Goal: Find specific page/section: Find specific page/section

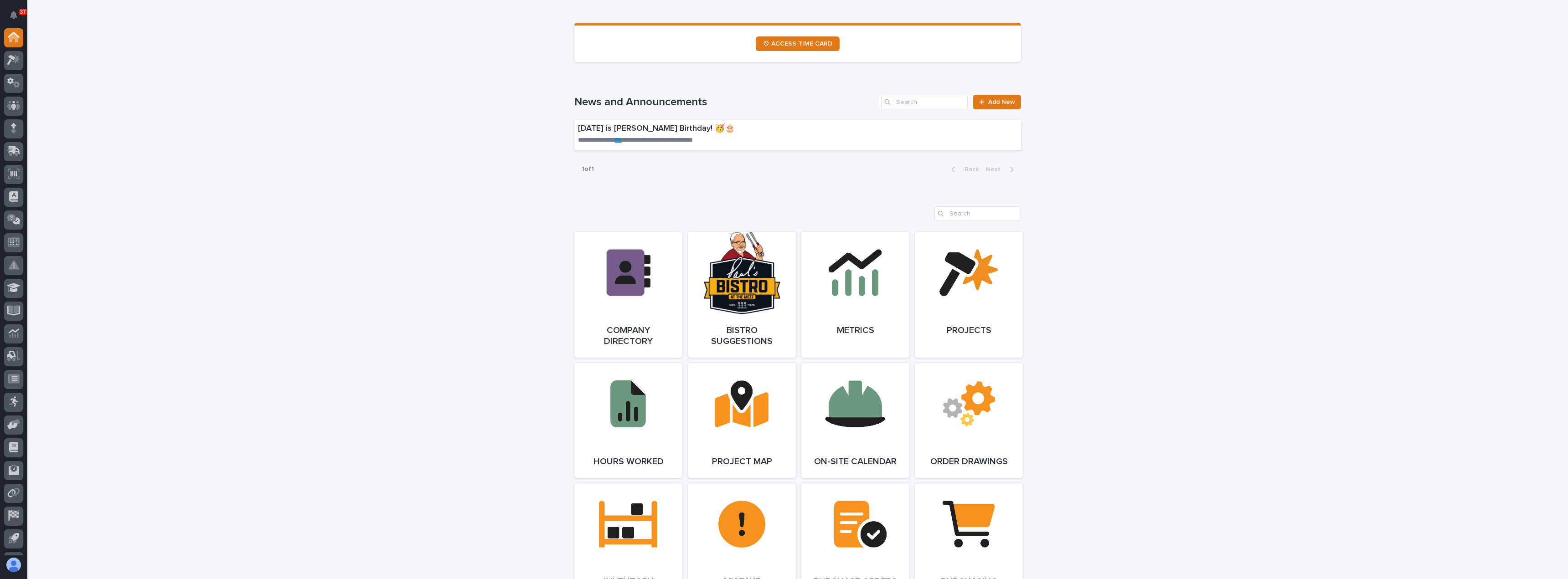
scroll to position [547, 0]
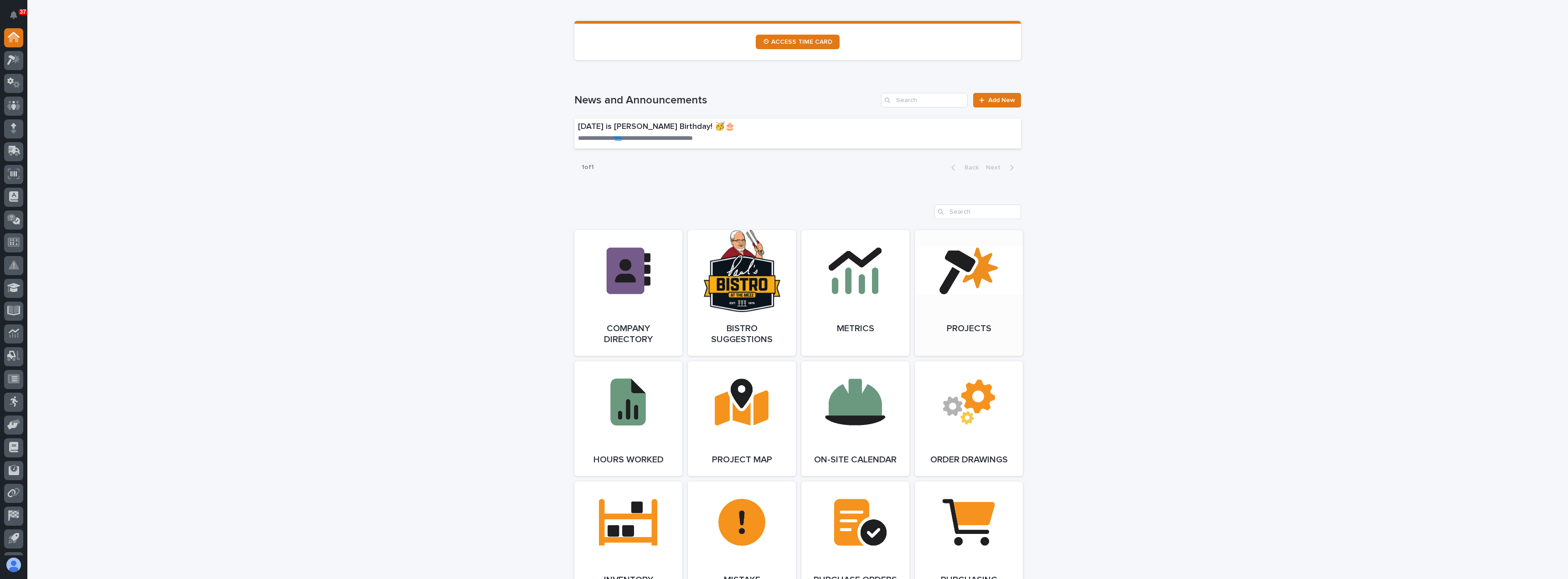
click at [979, 328] on link "Open Link" at bounding box center [968, 293] width 108 height 126
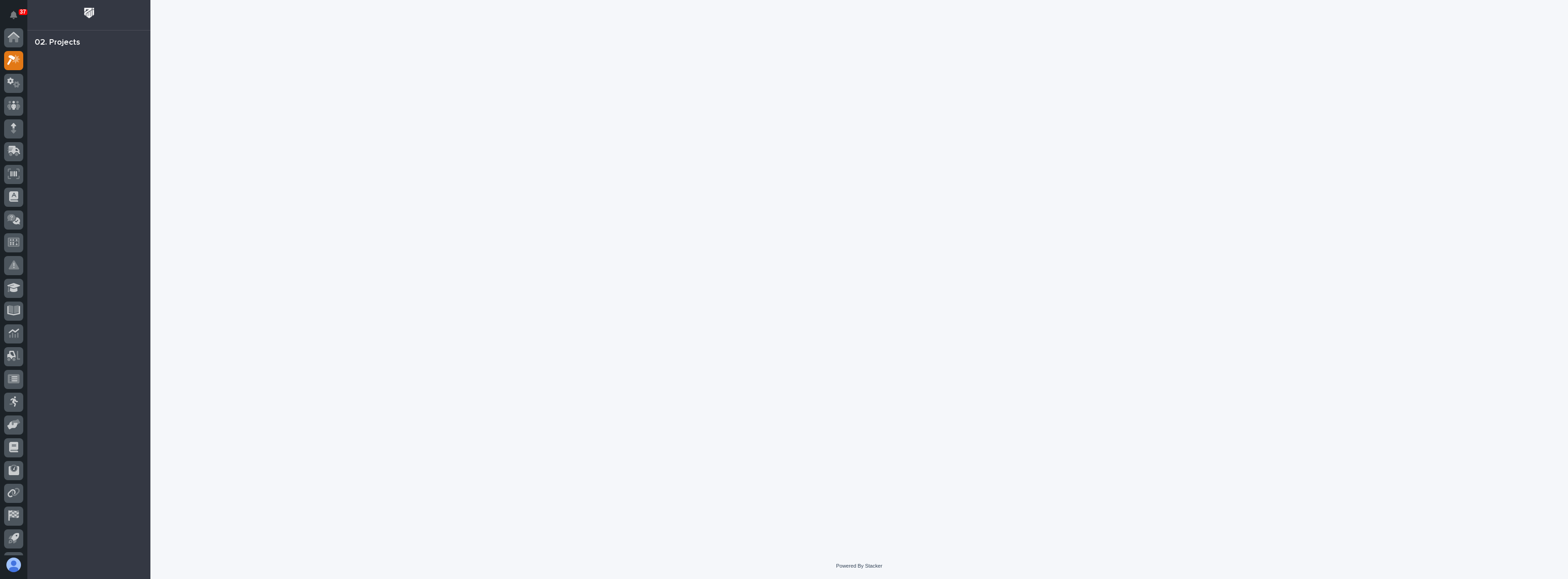
scroll to position [23, 0]
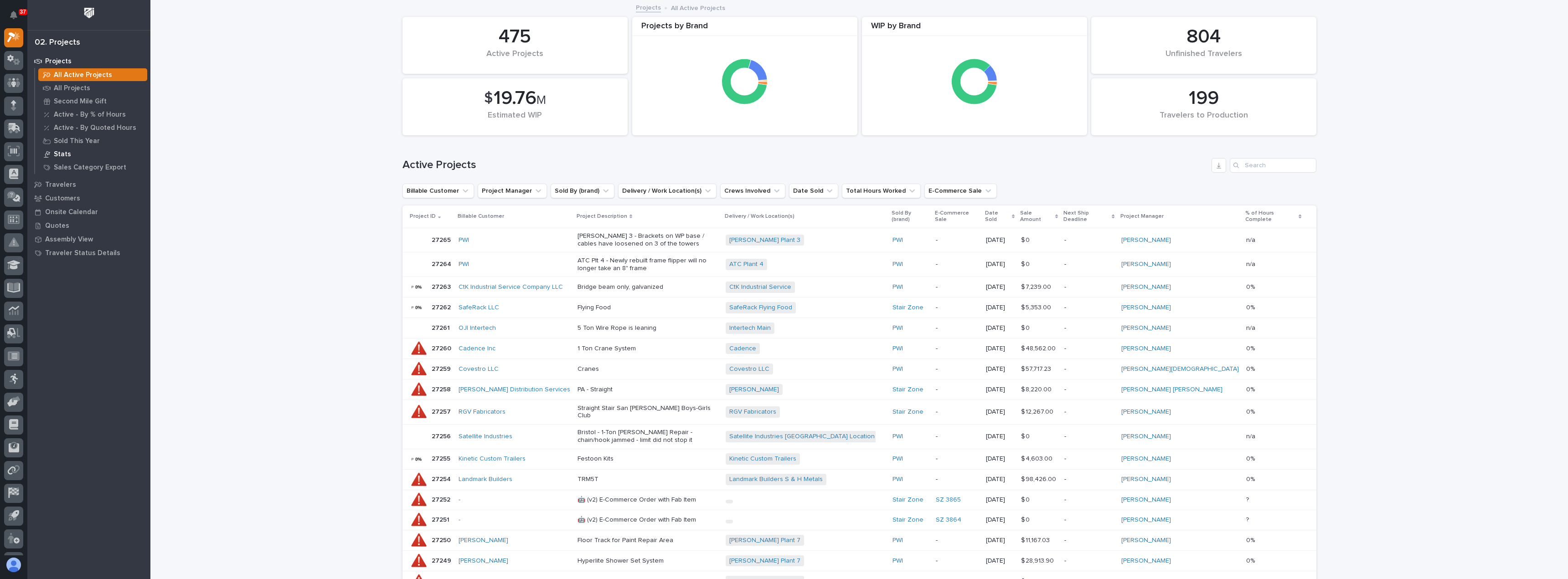
click at [56, 153] on p "Stats" at bounding box center [62, 154] width 17 height 8
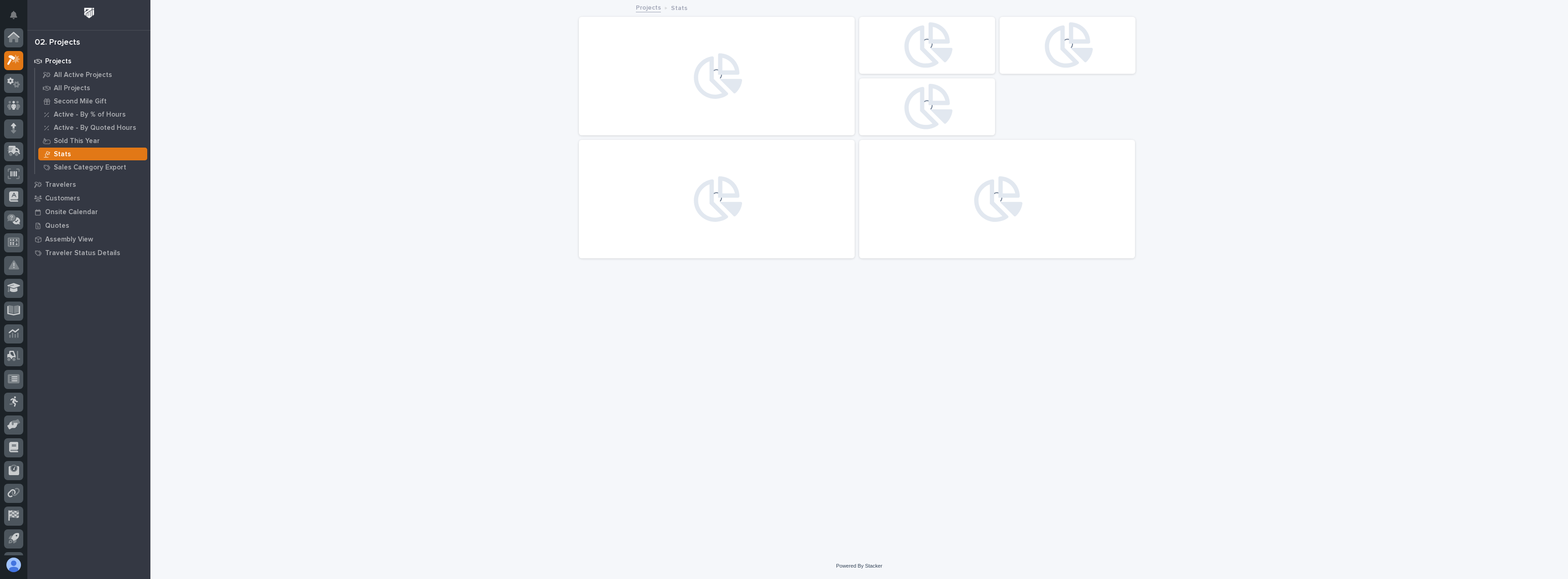
scroll to position [23, 0]
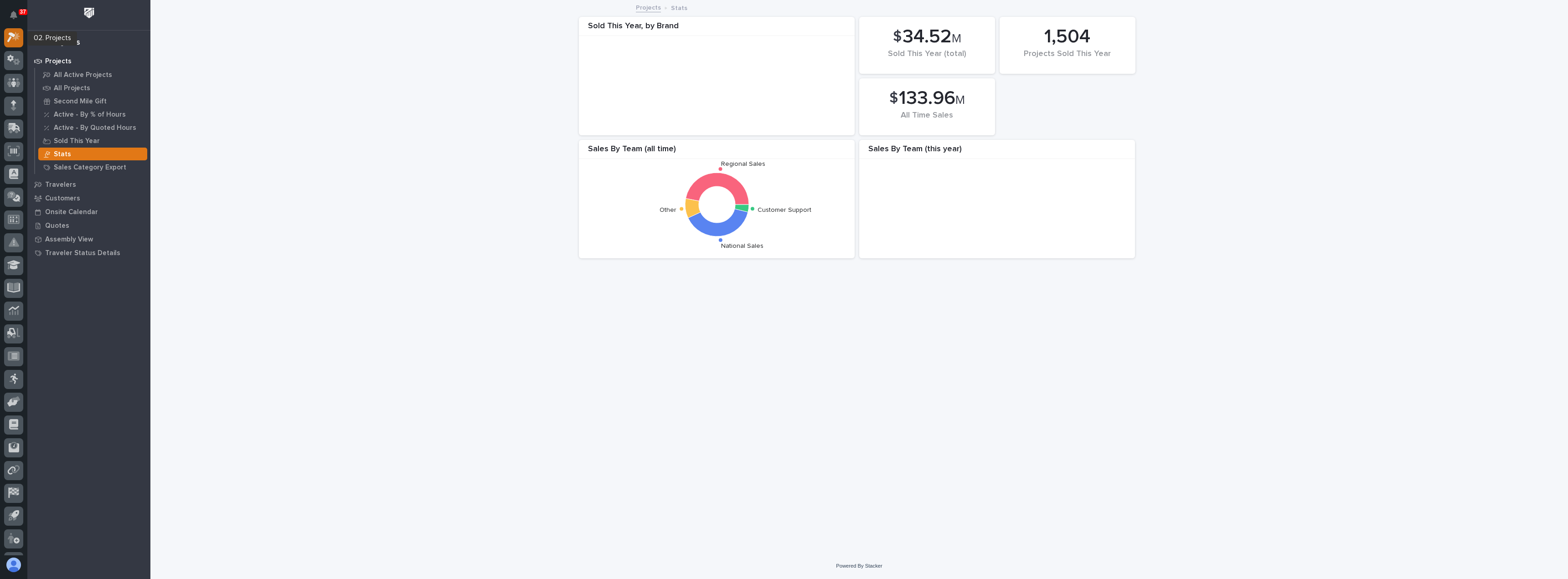
click at [13, 32] on icon at bounding box center [14, 36] width 13 height 10
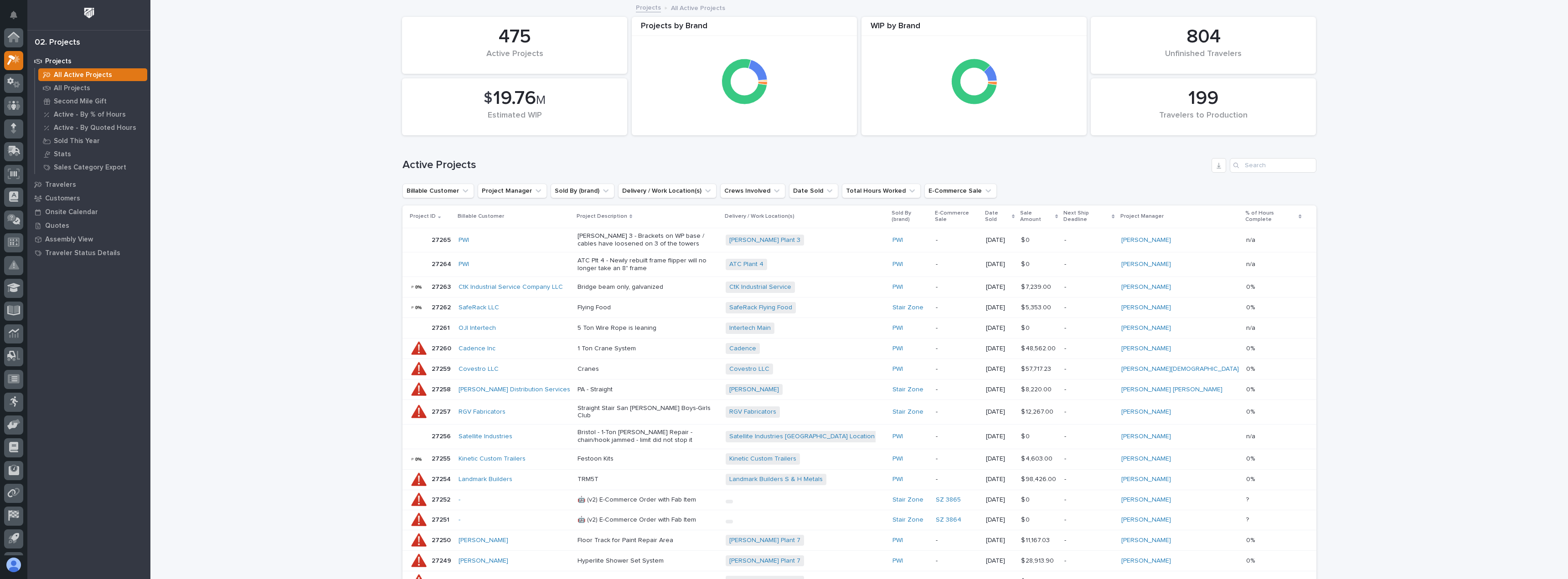
scroll to position [23, 0]
click at [12, 41] on icon at bounding box center [14, 36] width 13 height 10
click at [87, 15] on img at bounding box center [89, 13] width 17 height 17
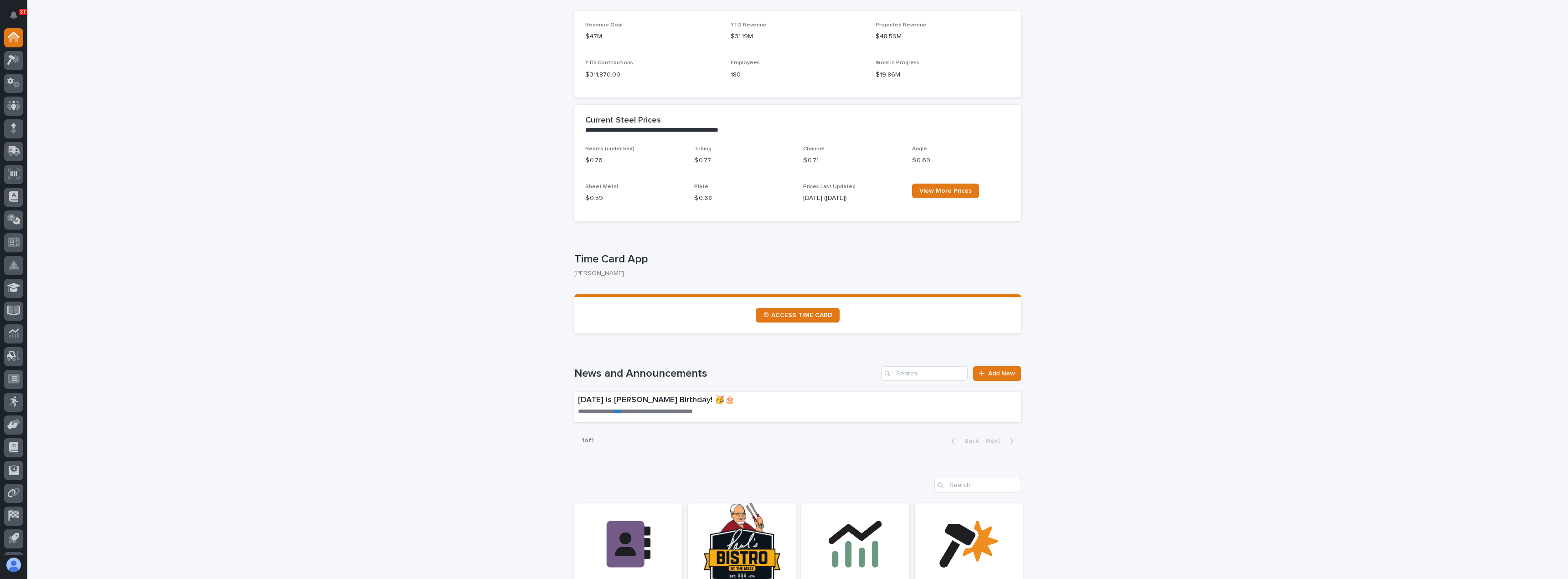
scroll to position [547, 0]
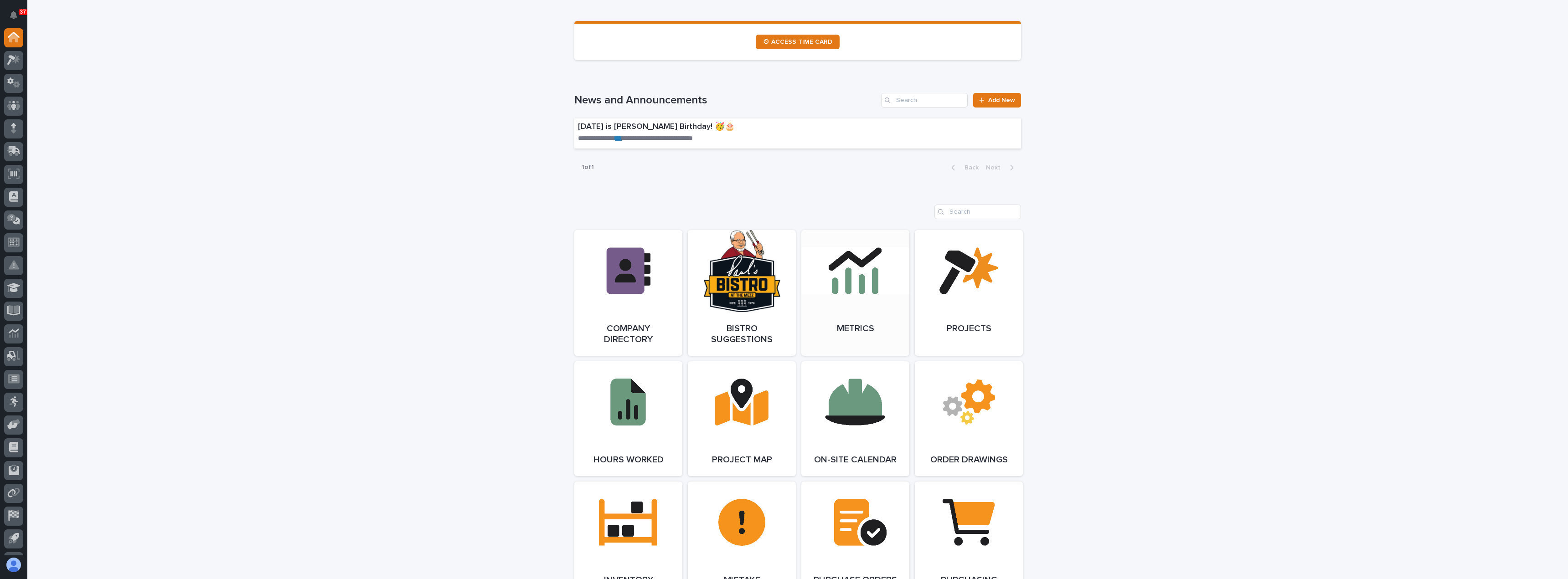
click at [886, 324] on link "Open Link" at bounding box center [855, 293] width 108 height 126
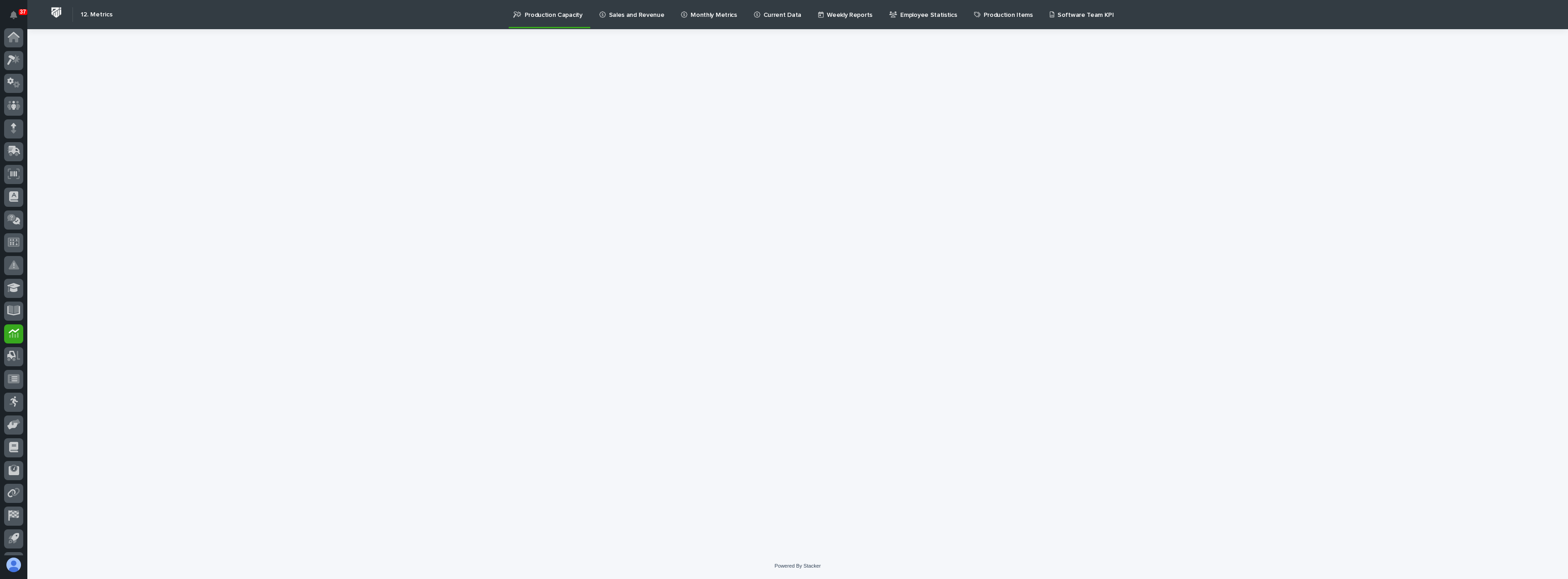
scroll to position [43, 0]
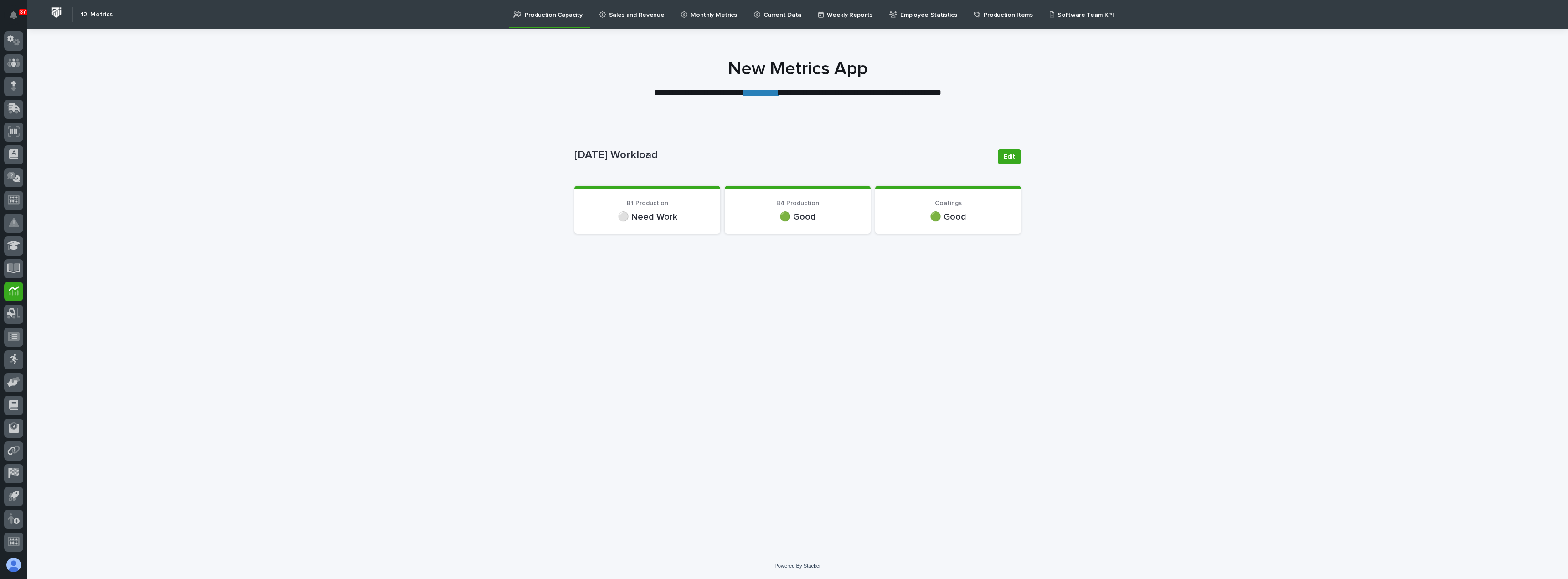
click at [707, 14] on p "Monthly Metrics" at bounding box center [713, 9] width 46 height 19
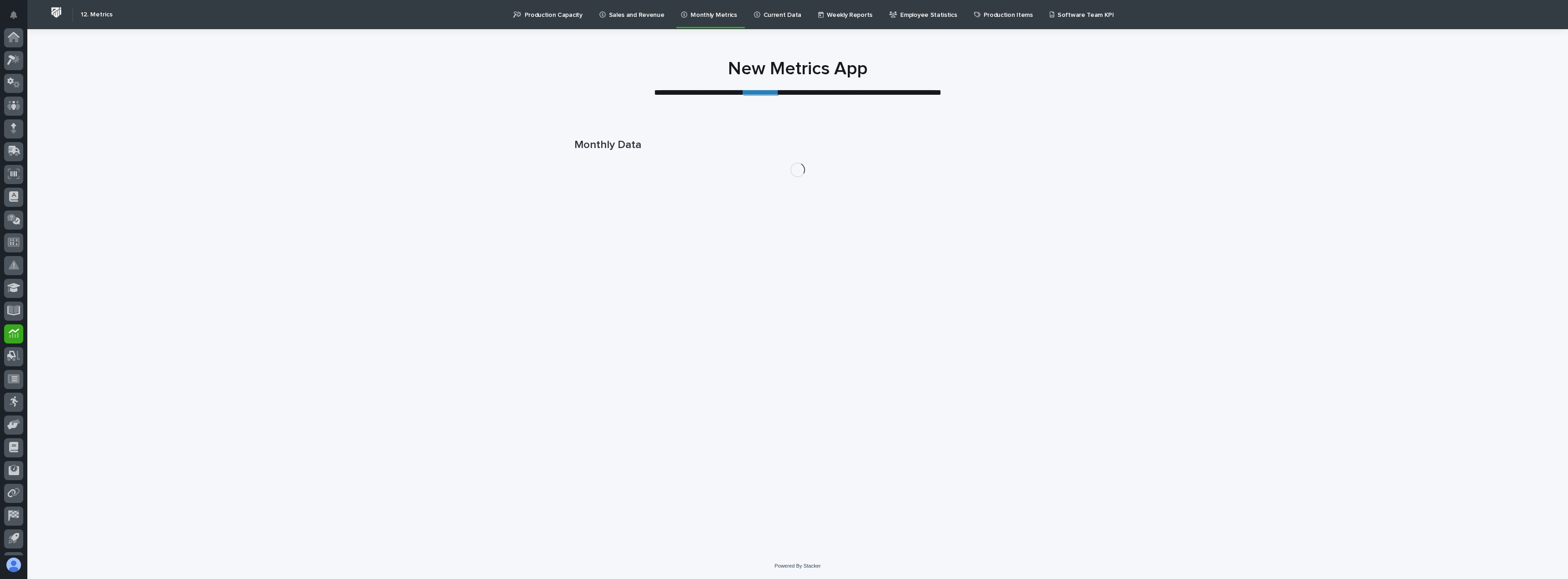
scroll to position [43, 0]
click at [651, 15] on p "Sales and Revenue" at bounding box center [636, 9] width 55 height 19
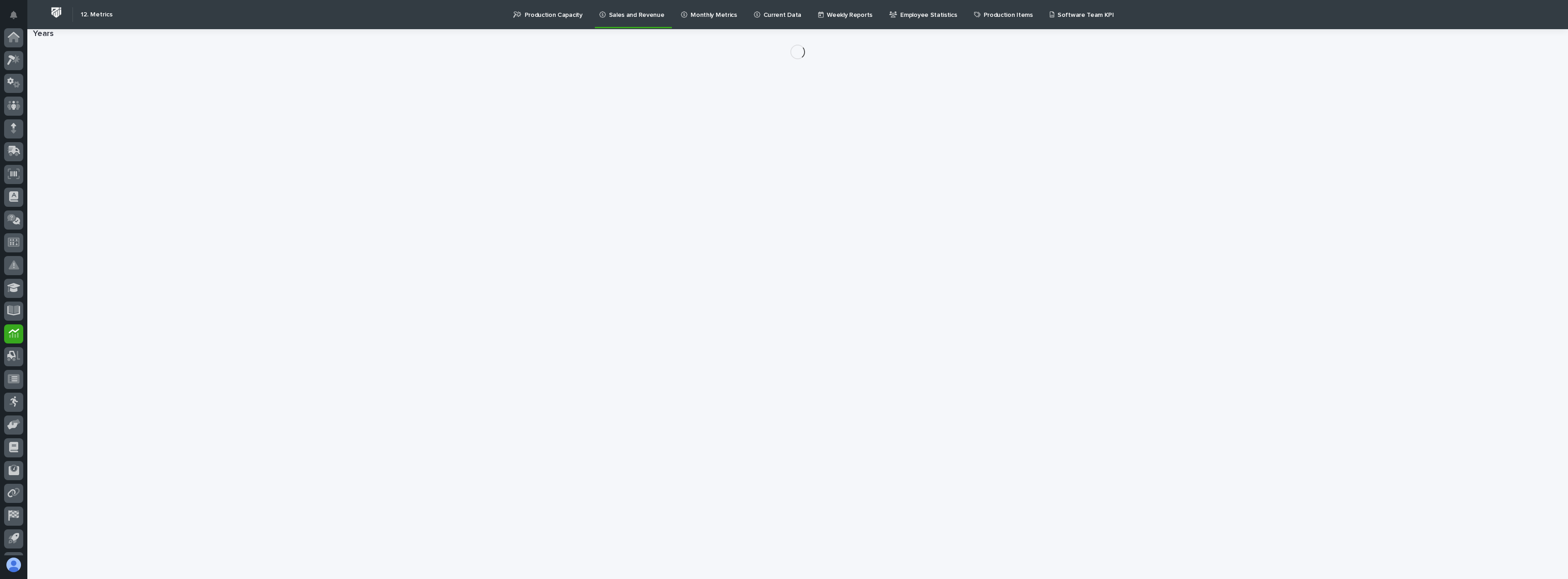
scroll to position [43, 0]
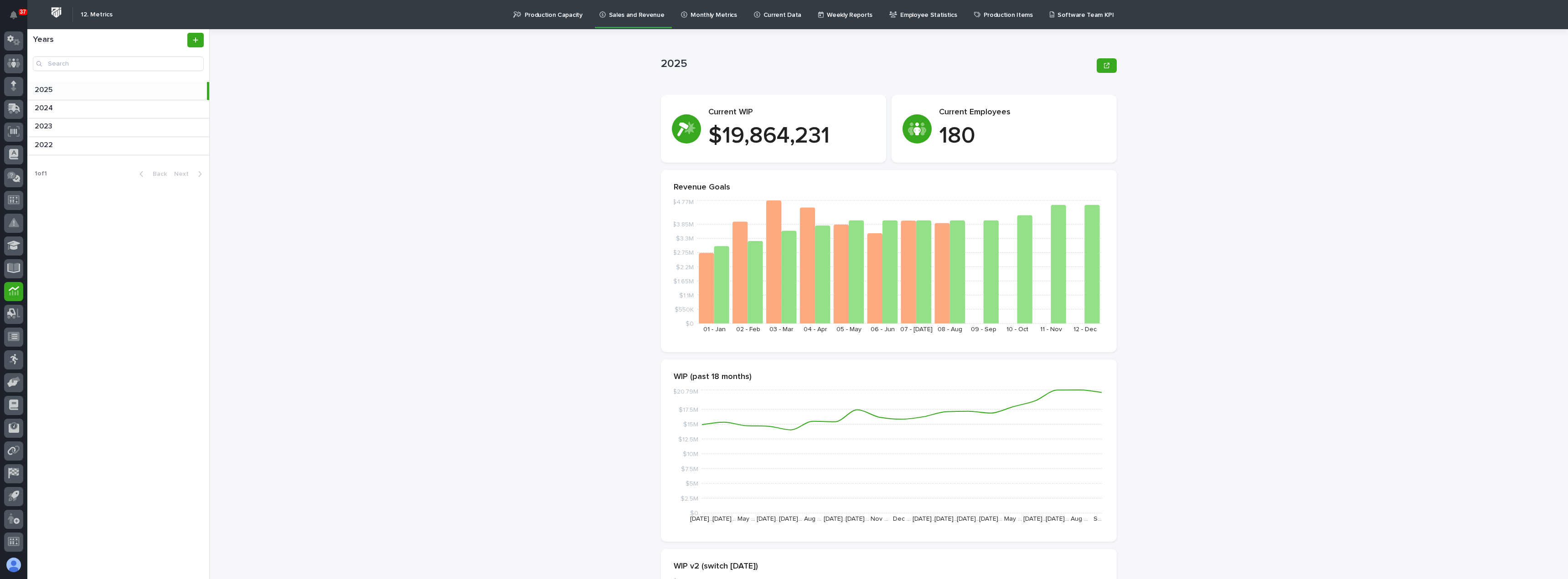
click at [548, 16] on p "Production Capacity" at bounding box center [553, 9] width 58 height 19
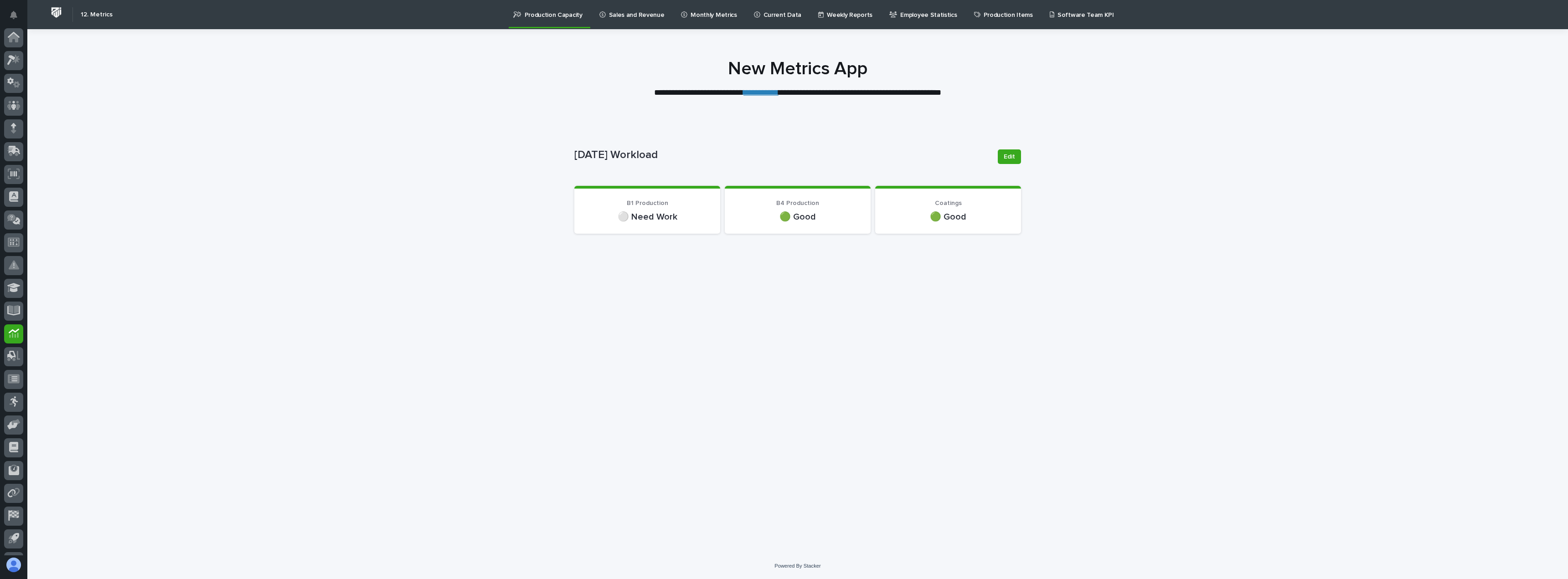
scroll to position [43, 0]
click at [763, 94] on link "**********" at bounding box center [761, 92] width 35 height 8
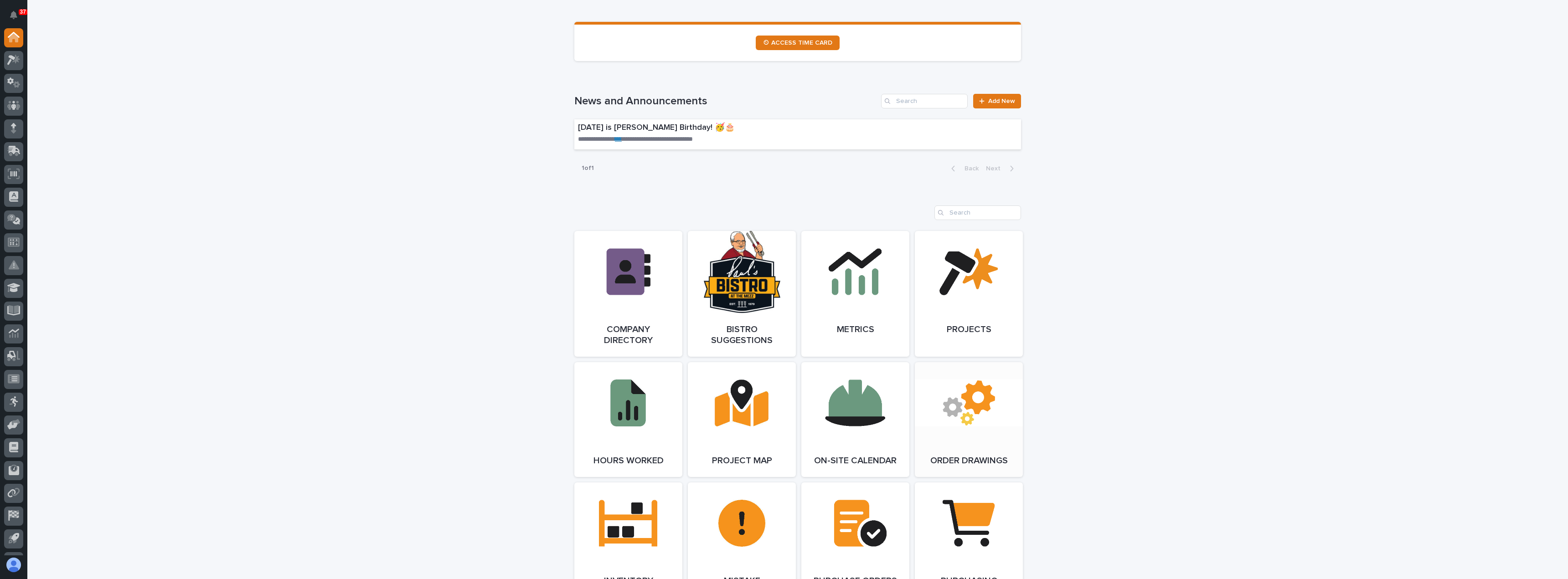
scroll to position [547, 0]
click at [971, 336] on link "Open Link" at bounding box center [968, 293] width 108 height 126
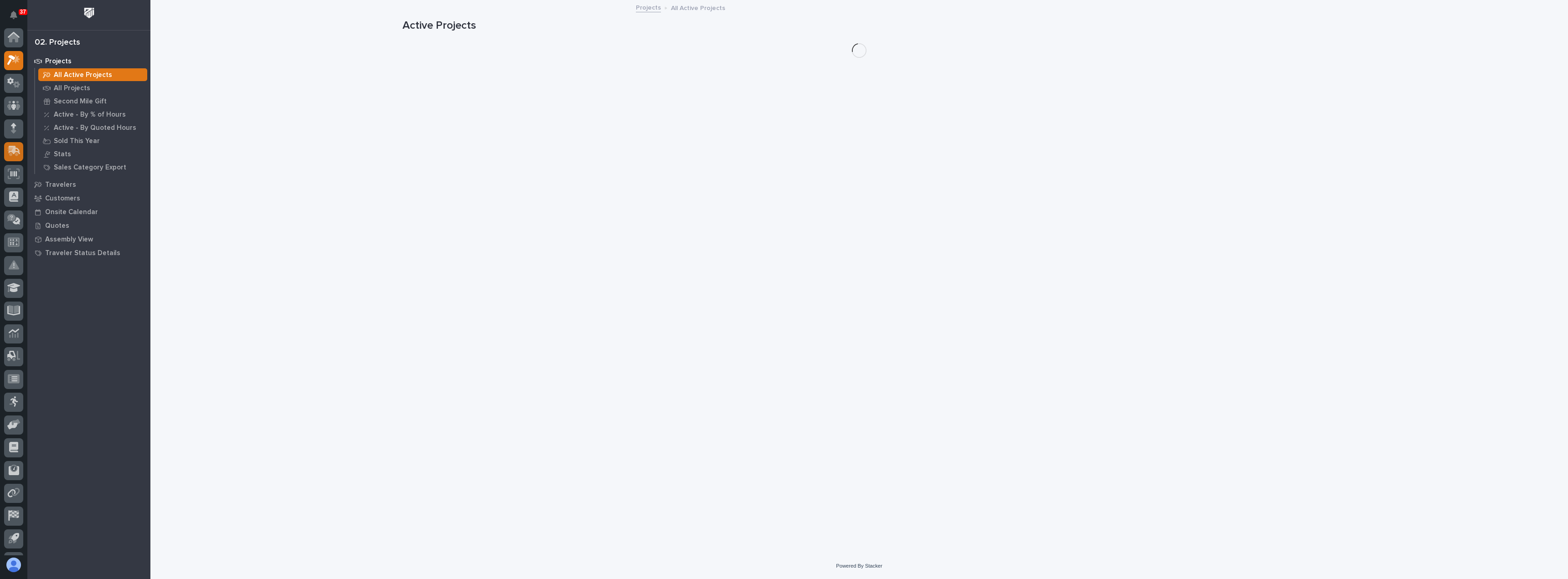
scroll to position [23, 0]
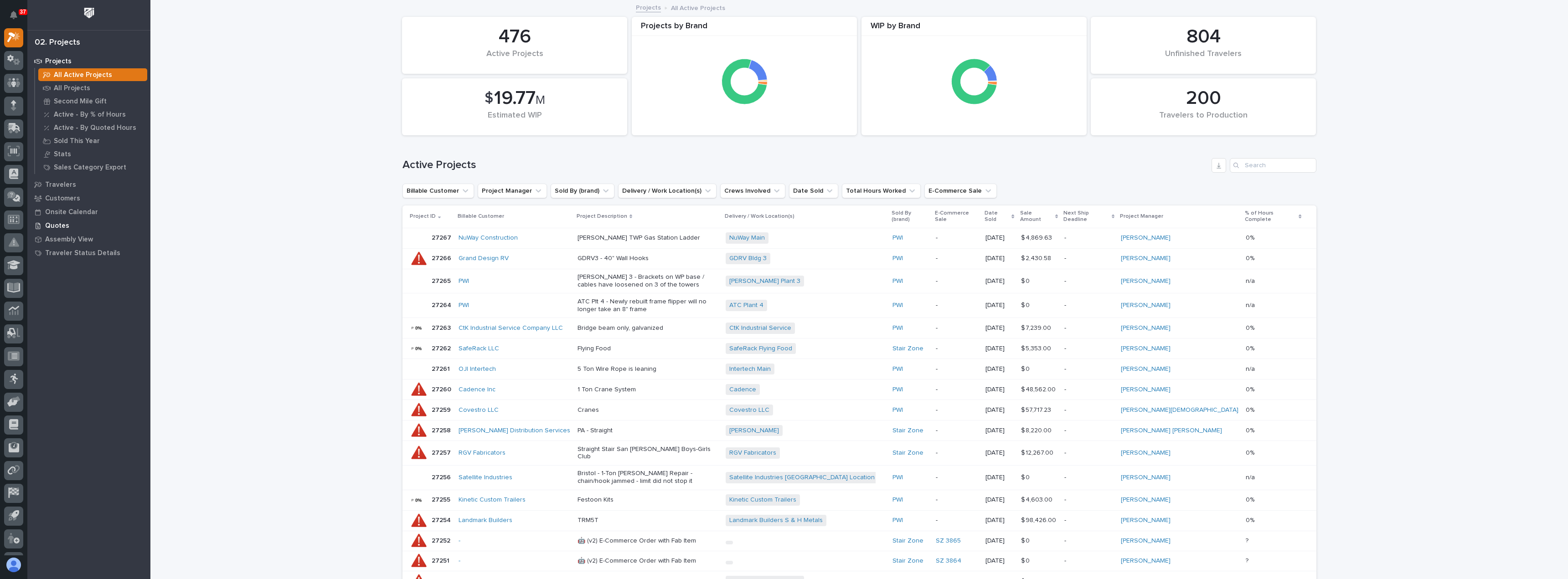
click at [63, 226] on p "Quotes" at bounding box center [57, 226] width 24 height 8
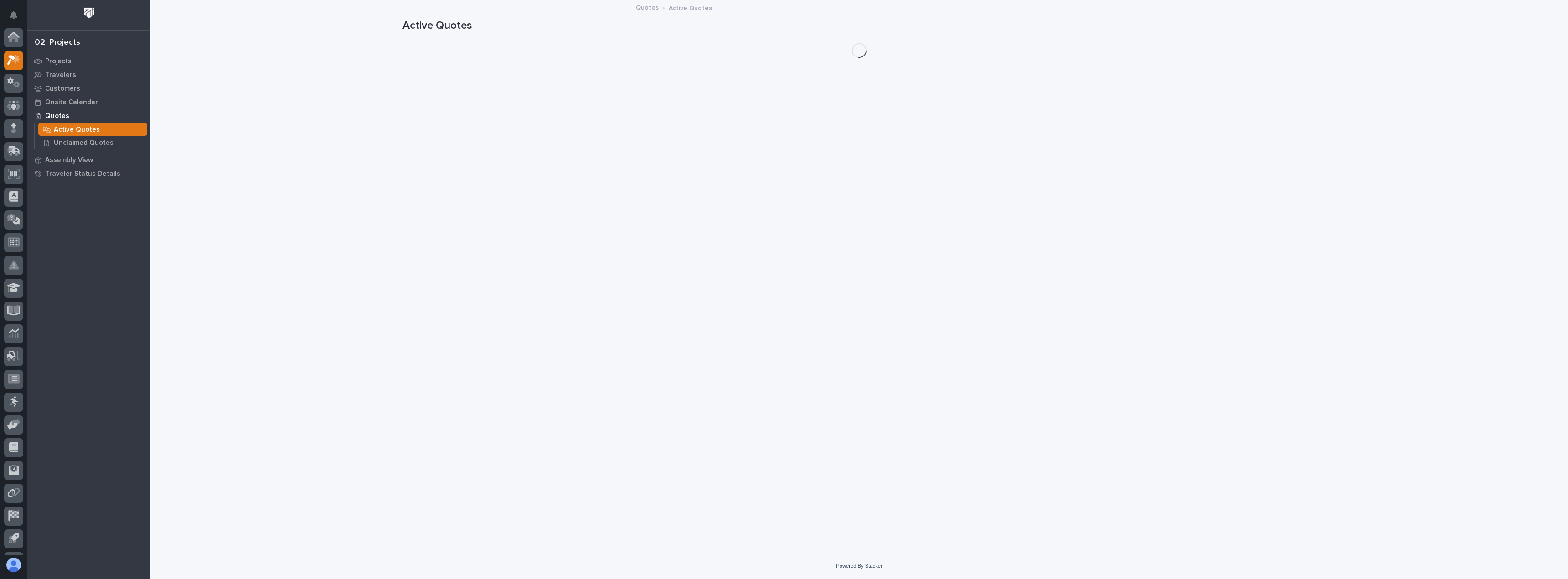
scroll to position [23, 0]
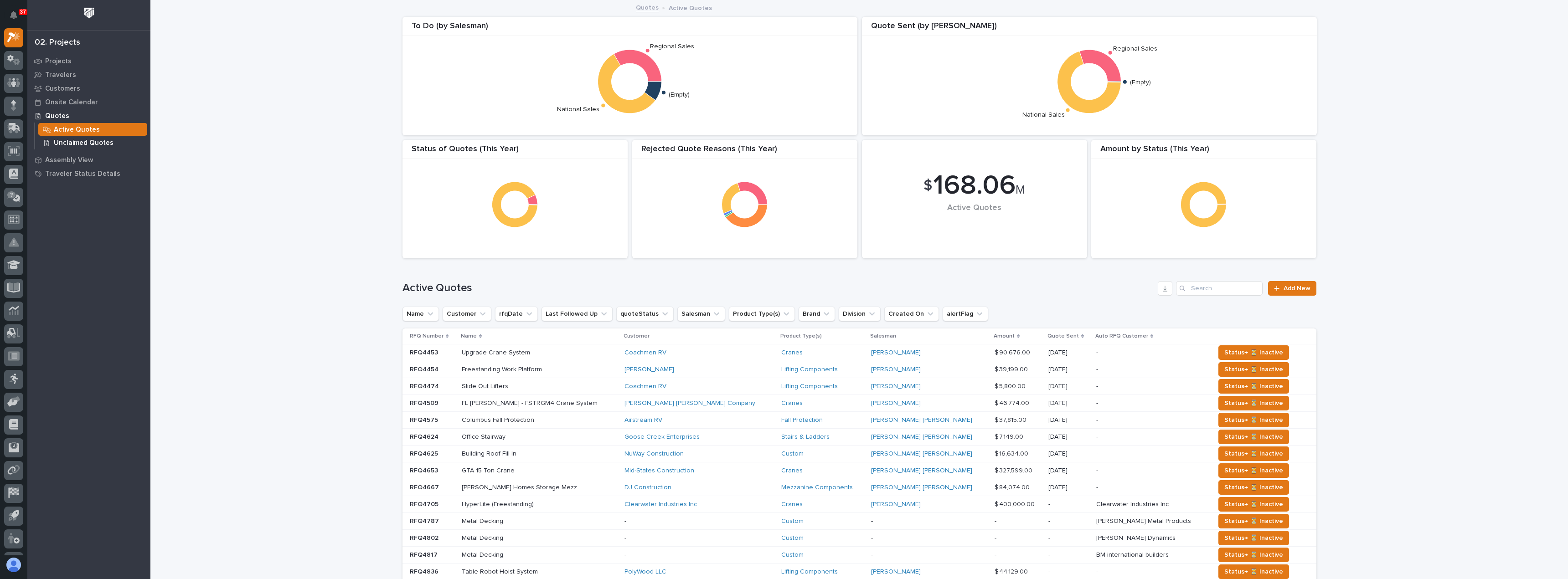
click at [101, 144] on p "Unclaimed Quotes" at bounding box center [83, 142] width 60 height 8
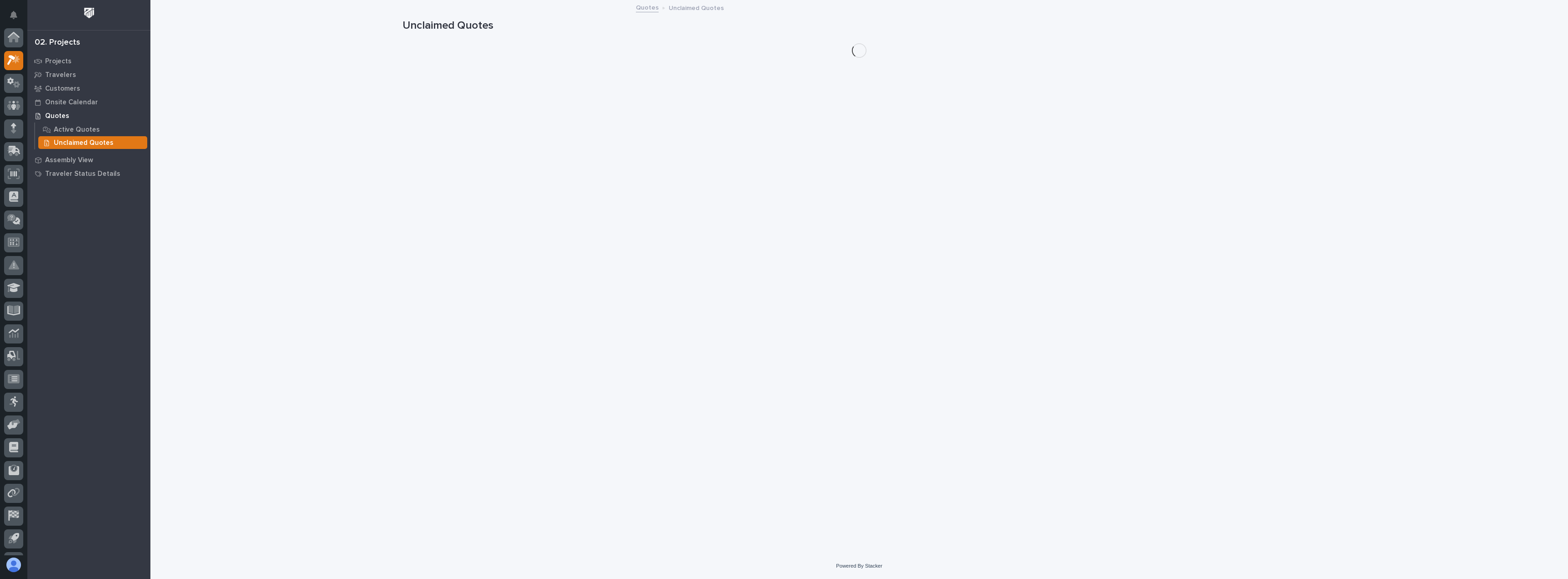
scroll to position [23, 0]
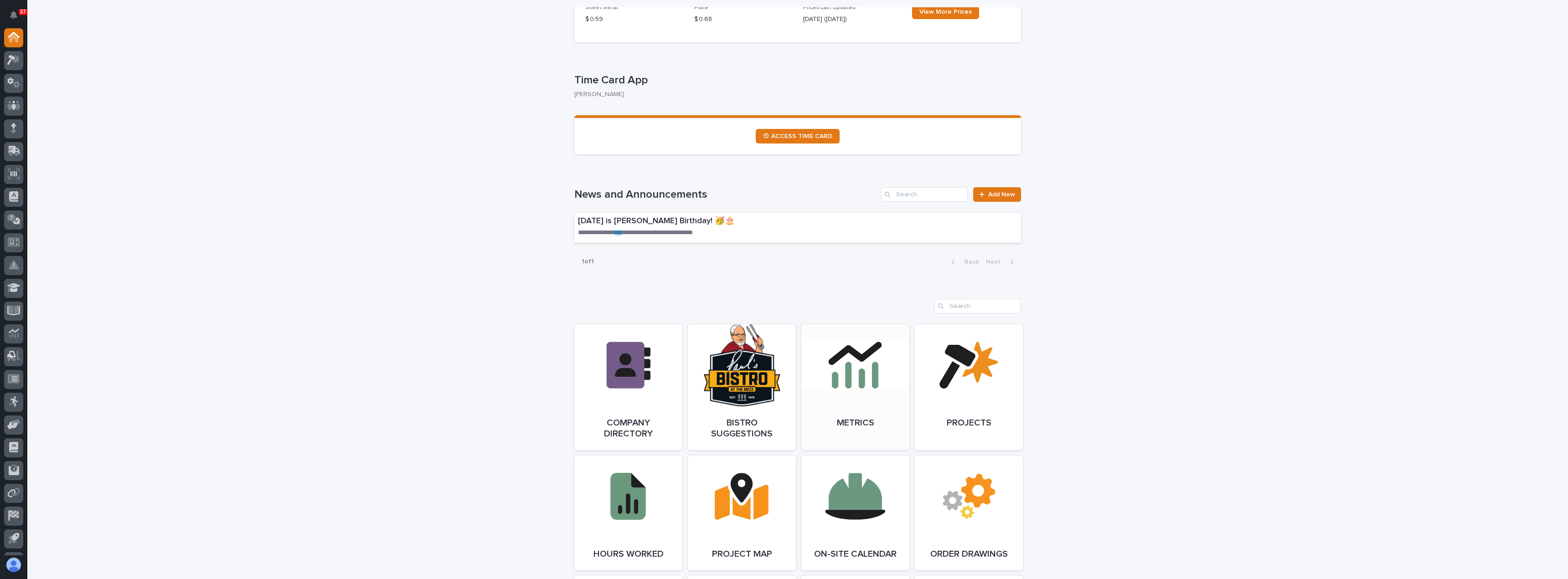
scroll to position [456, 0]
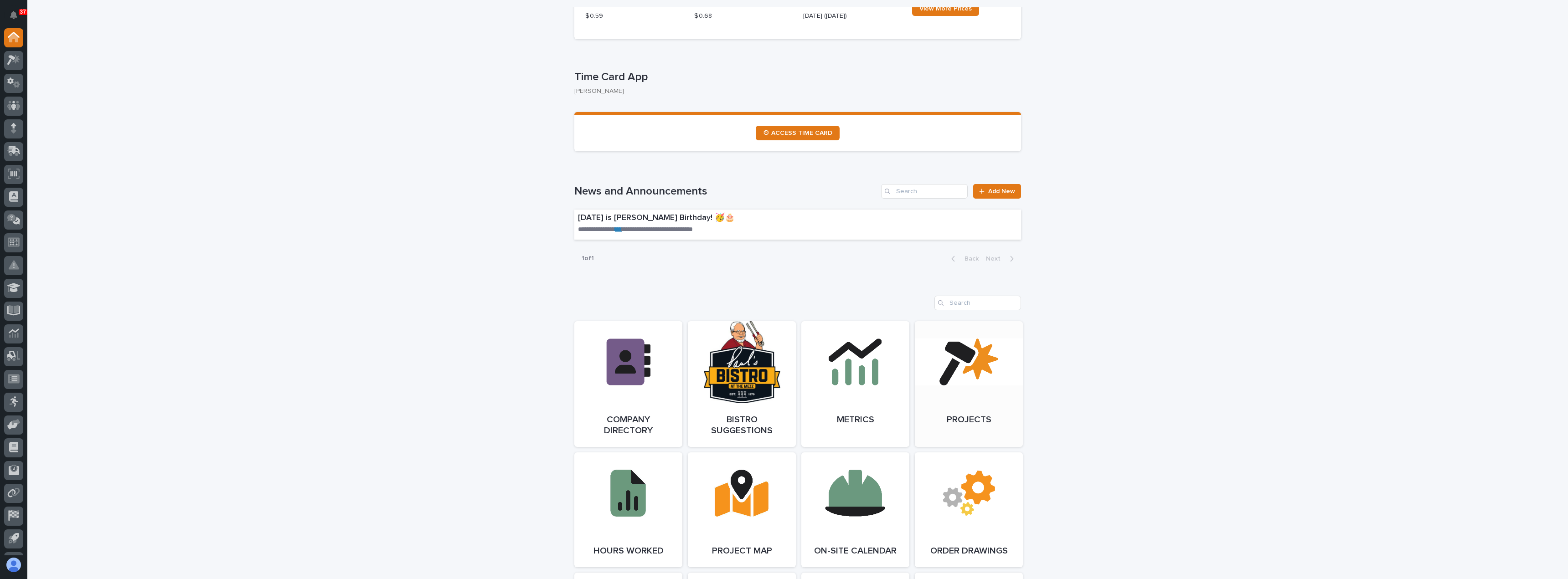
click at [952, 416] on link "Open Link" at bounding box center [968, 384] width 108 height 126
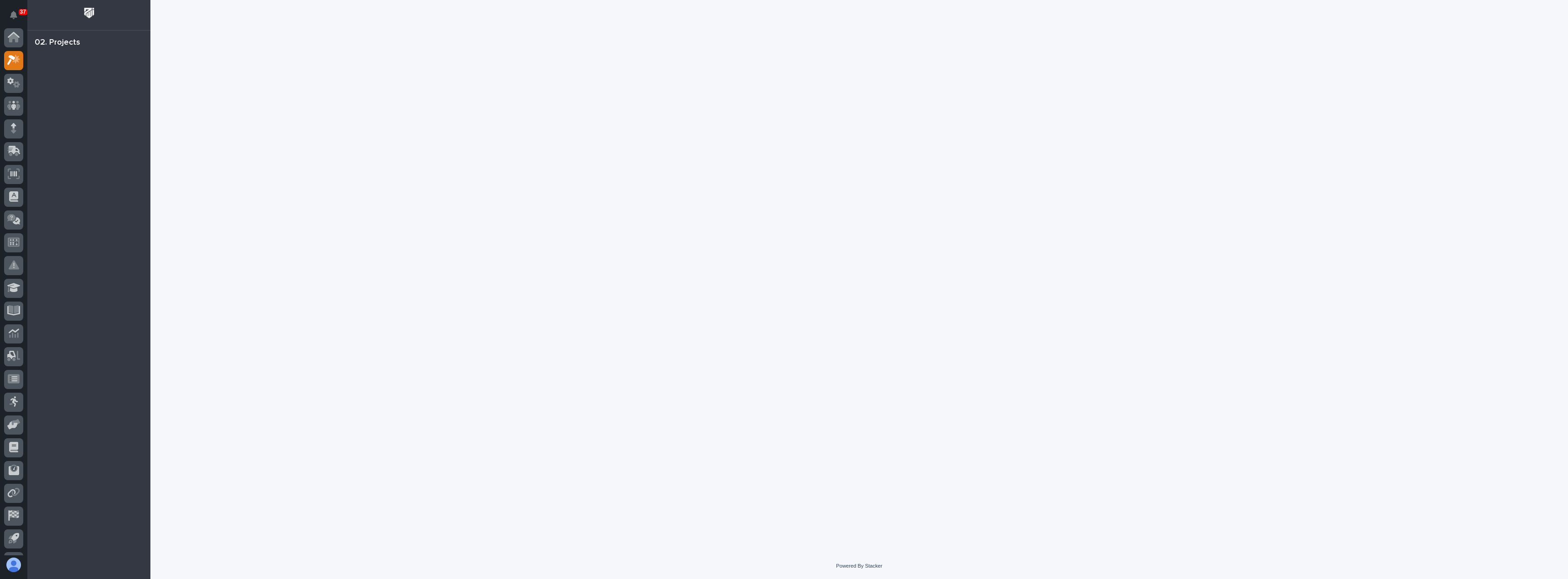
scroll to position [23, 0]
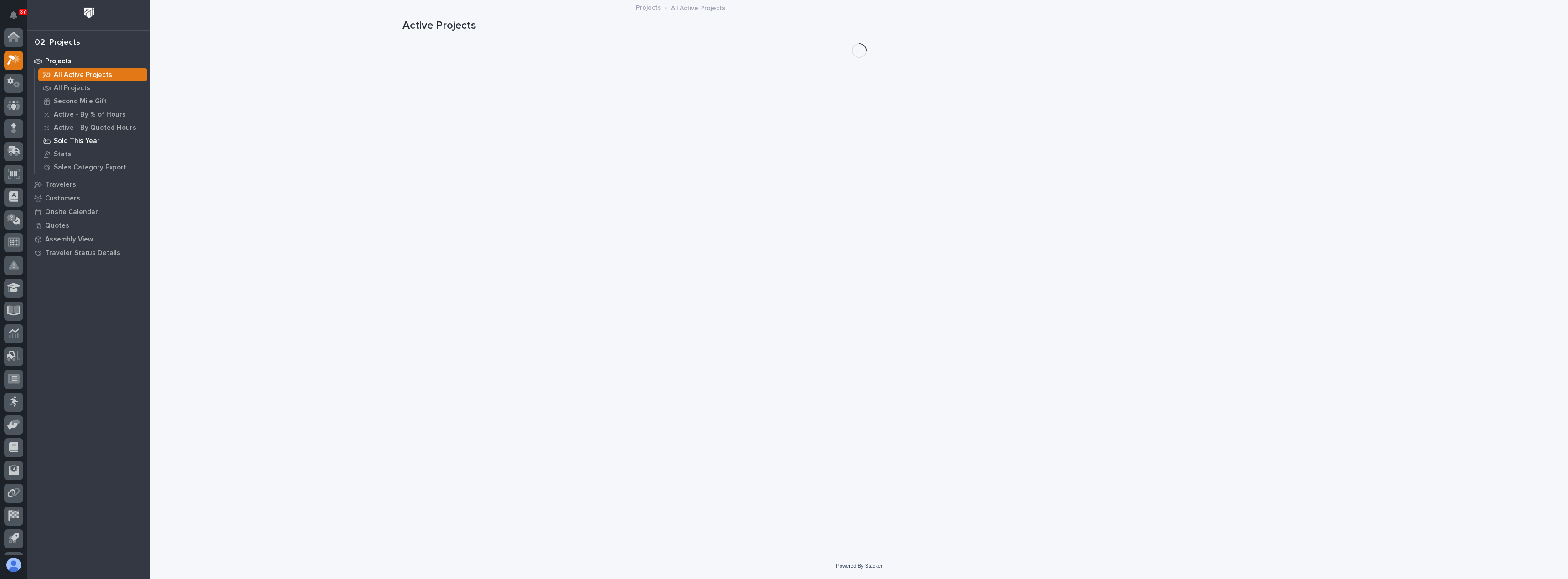
scroll to position [23, 0]
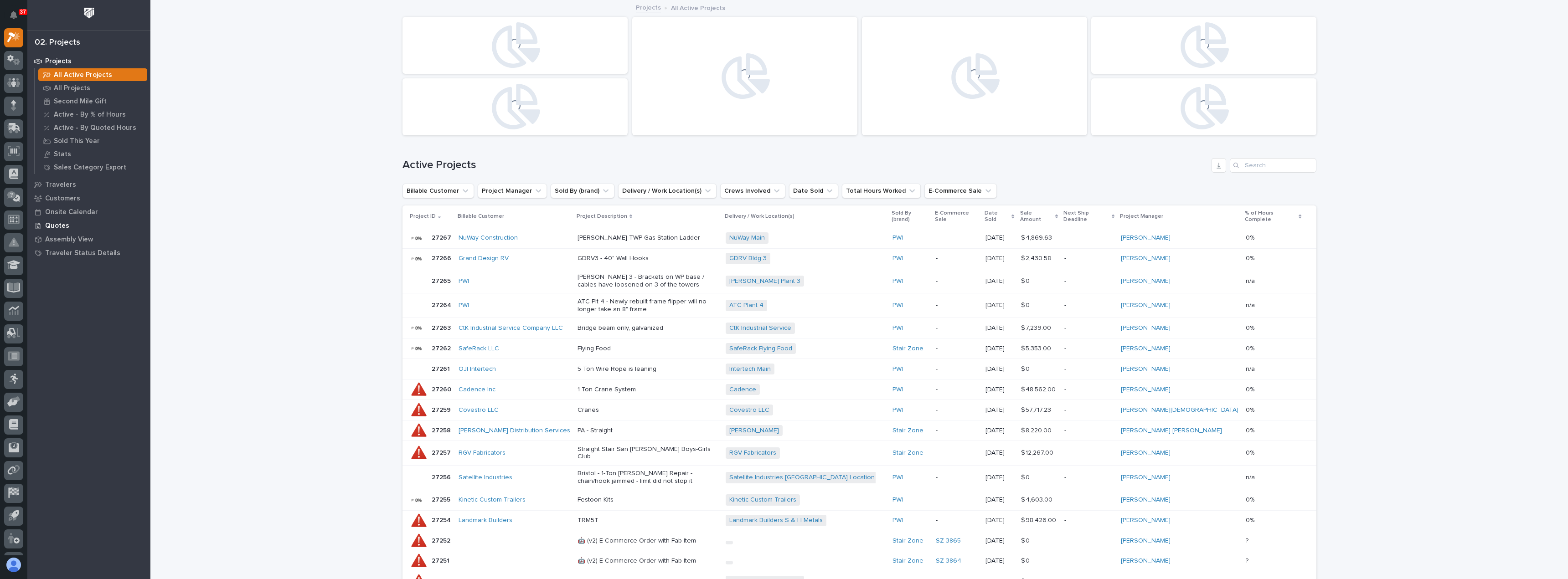
click at [63, 227] on p "Quotes" at bounding box center [57, 226] width 24 height 8
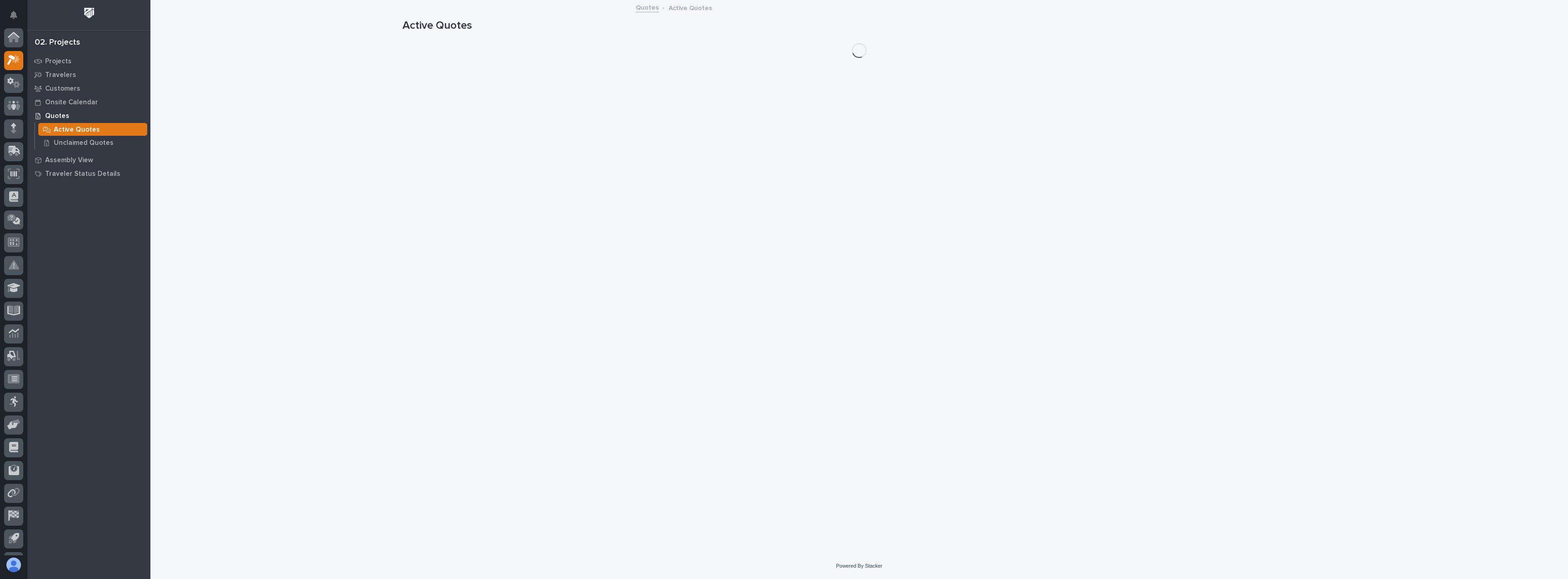
scroll to position [23, 0]
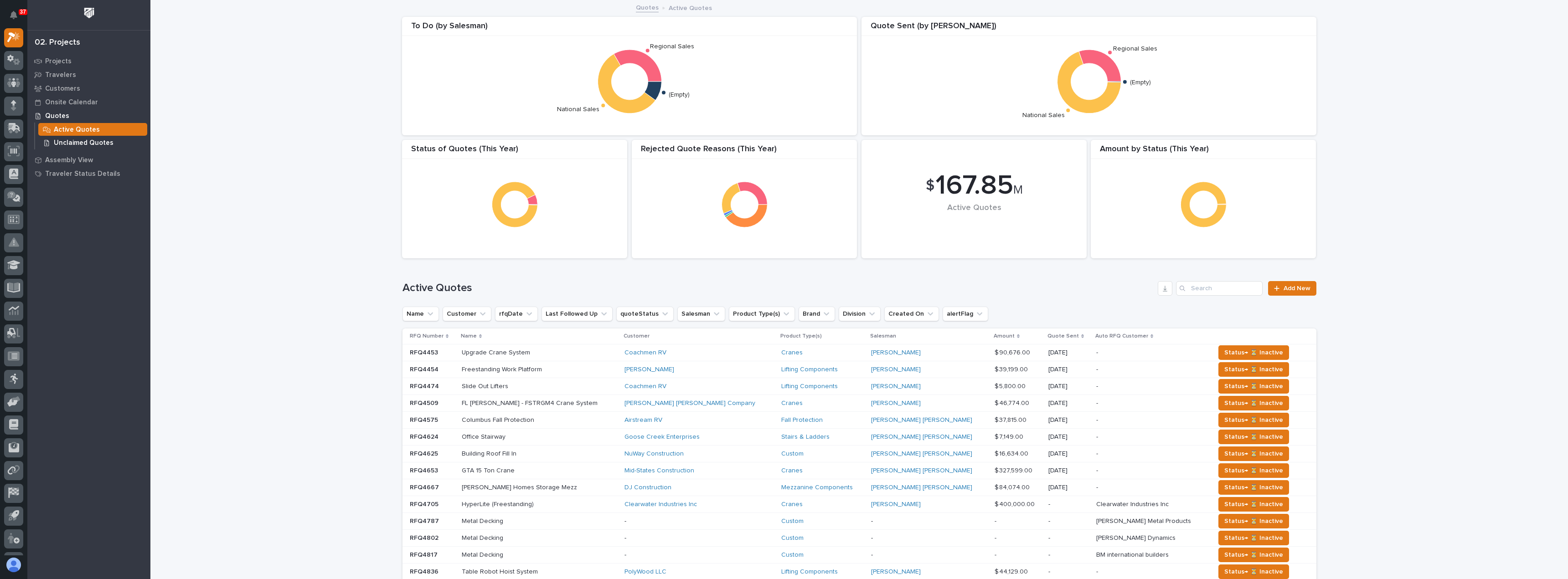
click at [85, 142] on p "Unclaimed Quotes" at bounding box center [83, 142] width 60 height 8
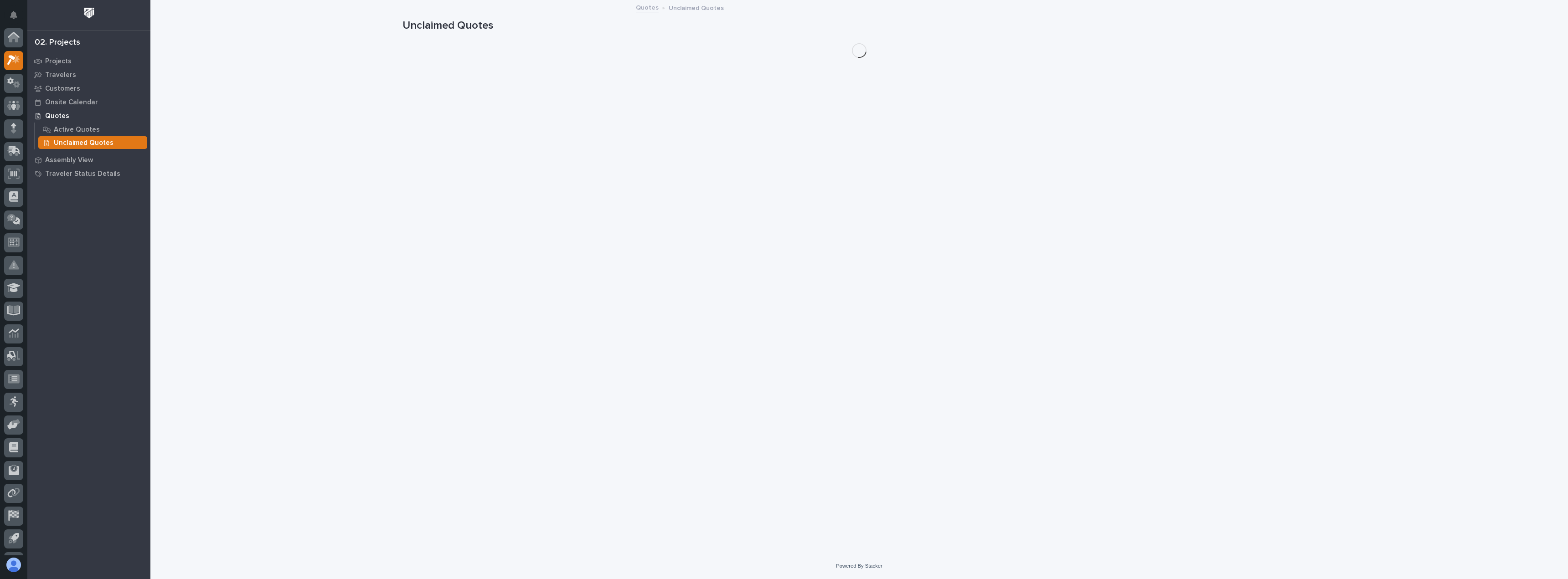
scroll to position [23, 0]
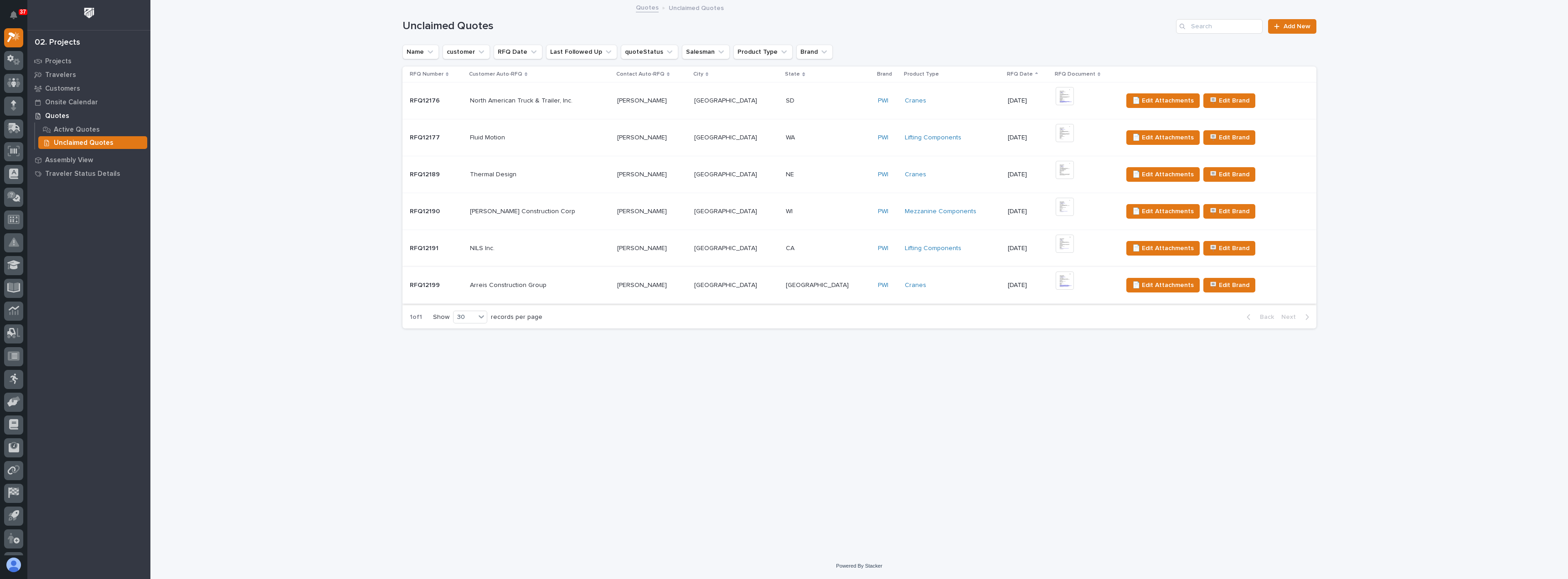
click at [1055, 283] on img at bounding box center [1065, 280] width 18 height 18
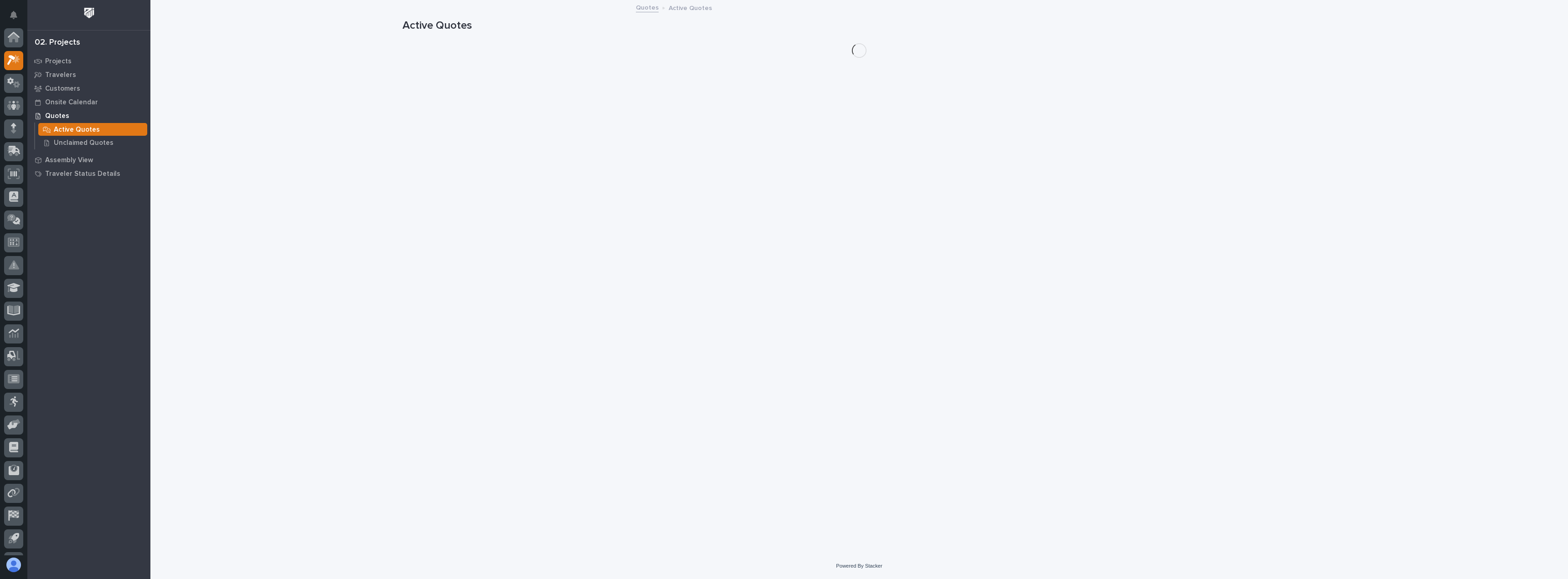
scroll to position [23, 0]
